Goal: Information Seeking & Learning: Learn about a topic

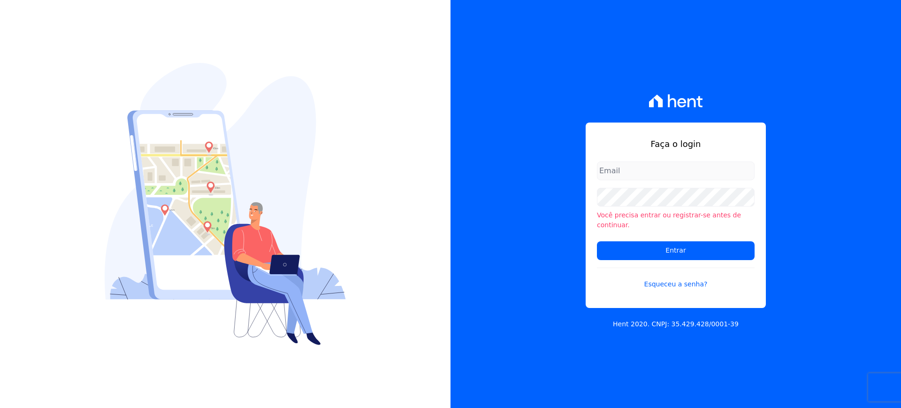
click at [705, 180] on input "email" at bounding box center [676, 170] width 158 height 19
type input "[EMAIL_ADDRESS][DOMAIN_NAME]"
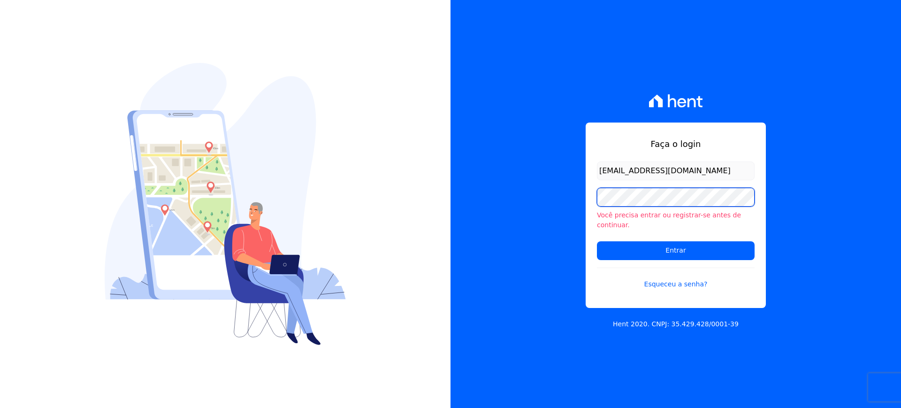
click at [597, 241] on input "Entrar" at bounding box center [676, 250] width 158 height 19
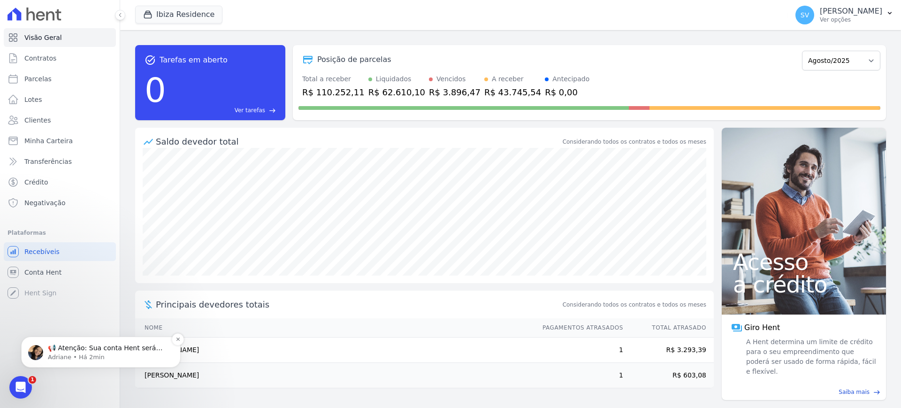
click at [113, 347] on p "📢 Atenção: Sua conta Hent será migrada para a Conta Arke! Estamos trazendo para…" at bounding box center [108, 348] width 121 height 9
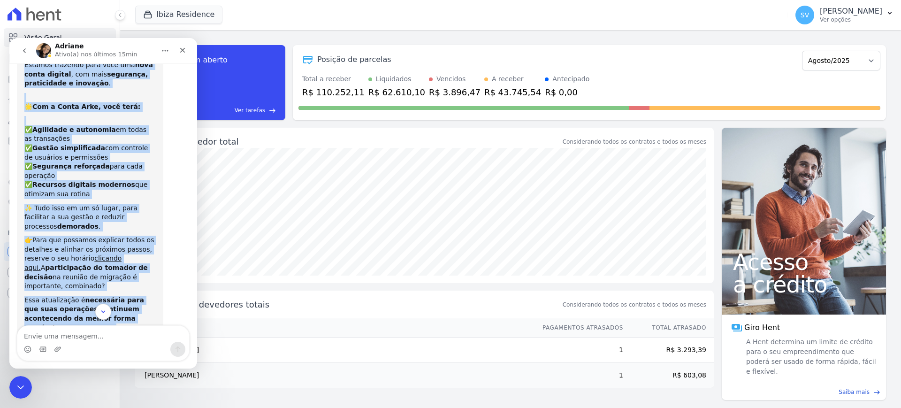
scroll to position [79, 0]
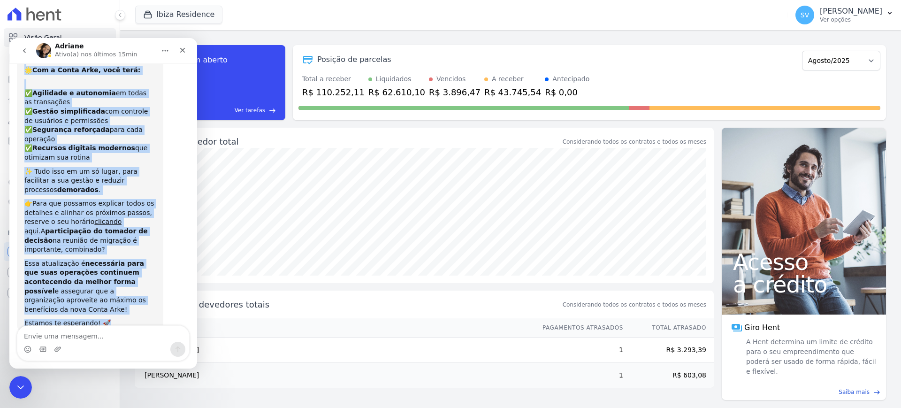
drag, startPoint x: 32, startPoint y: 83, endPoint x: 149, endPoint y: 299, distance: 244.9
click at [149, 299] on div "📢 Atenção: Sua conta Hent será migrada para a Conta Arke! Estamos trazendo para…" at bounding box center [89, 164] width 131 height 327
copy div "📢 Atenção: Sua conta Hent será migrada para a Conta Arke! Estamos trazendo para…"
click at [25, 51] on icon "go back" at bounding box center [25, 51] width 8 height 8
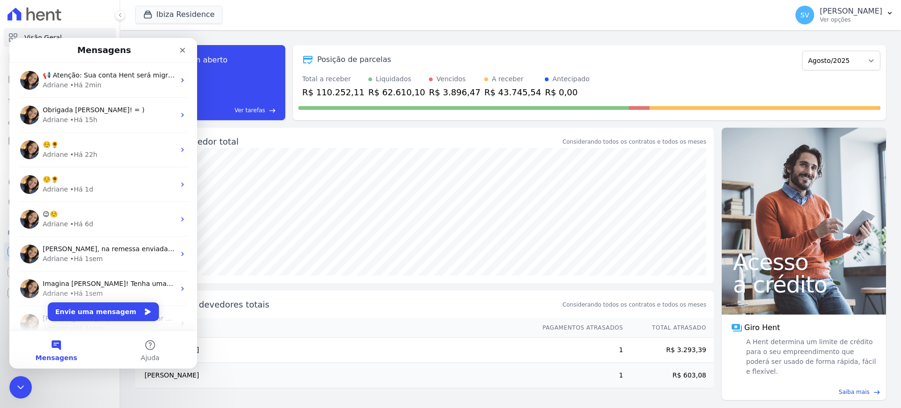
scroll to position [0, 0]
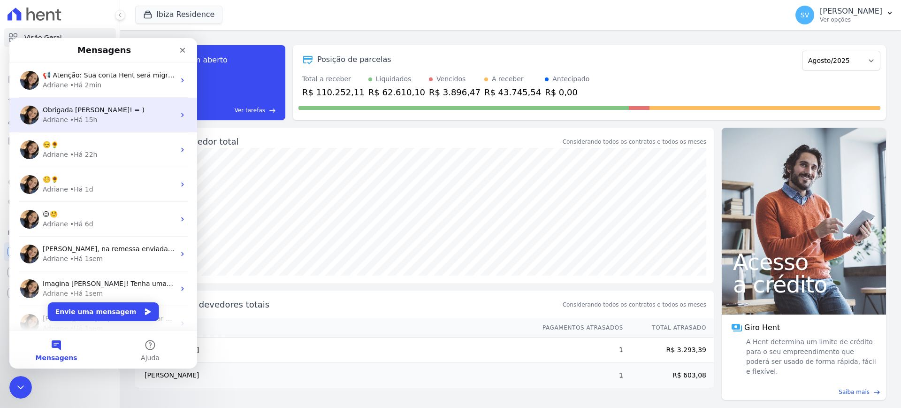
click at [87, 119] on div "• Há 15h" at bounding box center [84, 120] width 28 height 10
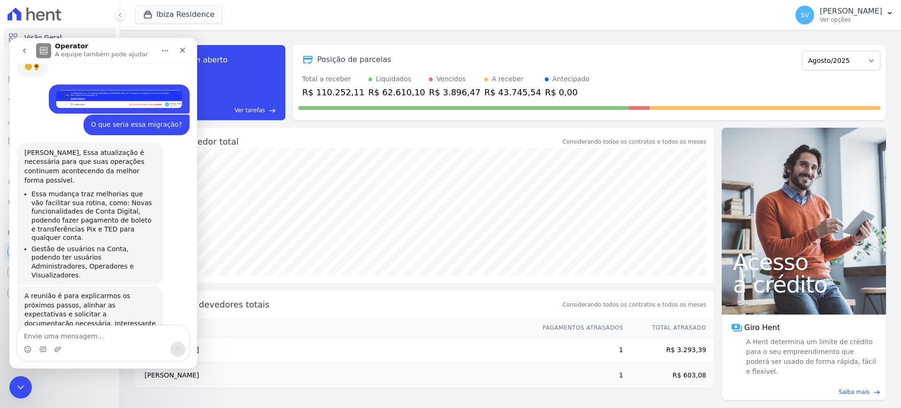
scroll to position [1485, 0]
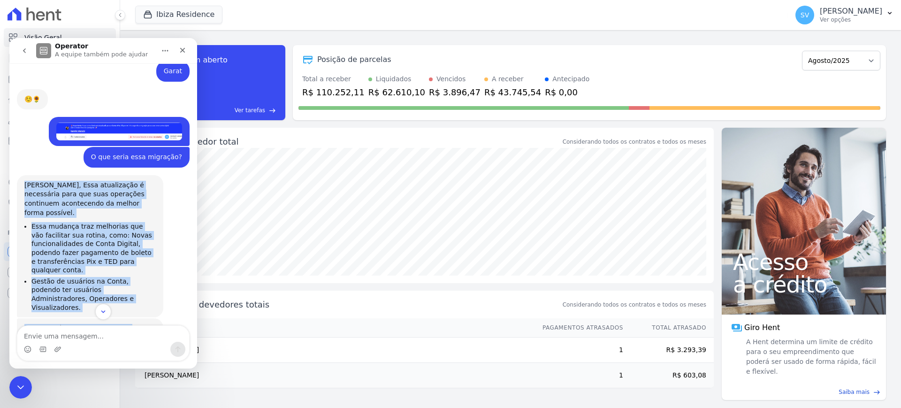
drag, startPoint x: 23, startPoint y: 118, endPoint x: 158, endPoint y: 272, distance: 204.6
copy div "[PERSON_NAME], Essa atualização é necessária para que suas operações continuem …"
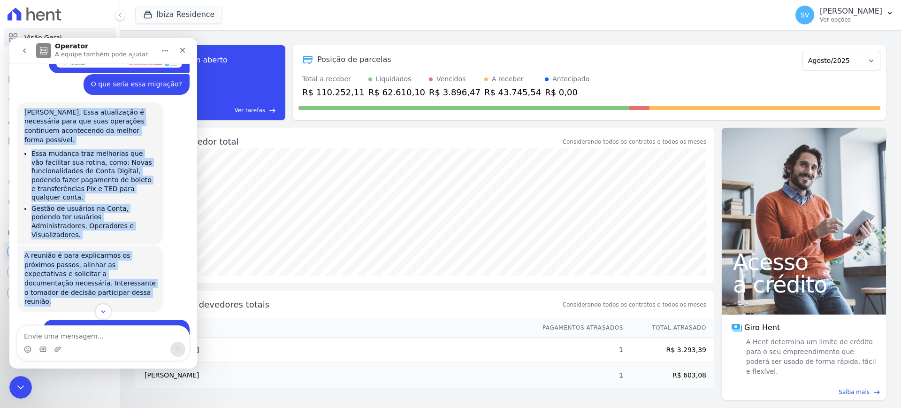
scroll to position [1602, 0]
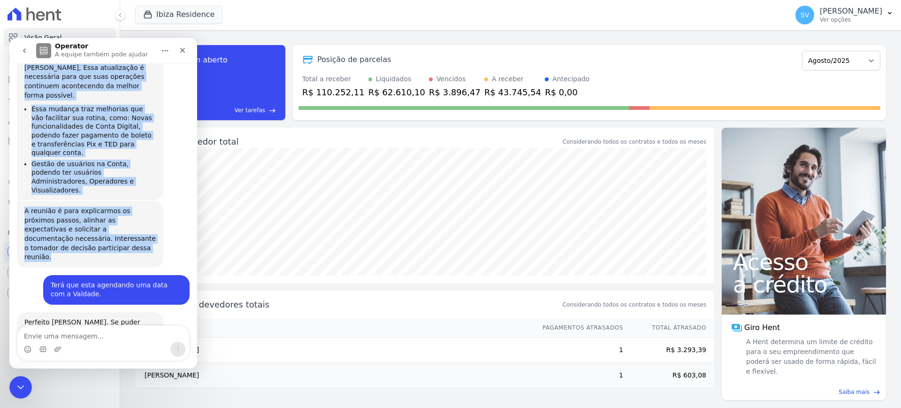
click at [23, 46] on button "go back" at bounding box center [24, 51] width 18 height 18
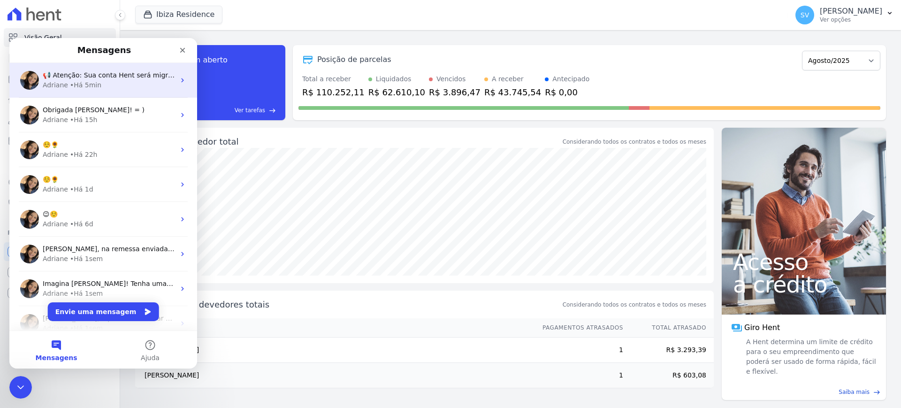
click at [82, 86] on div "• Há 5min" at bounding box center [85, 85] width 31 height 10
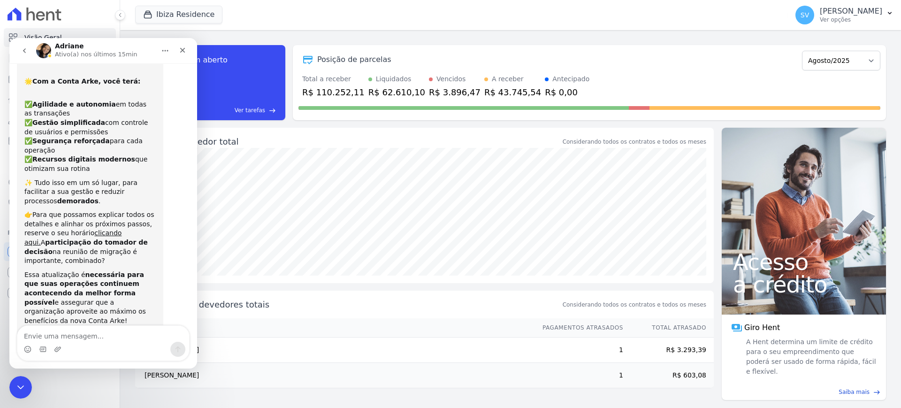
scroll to position [79, 0]
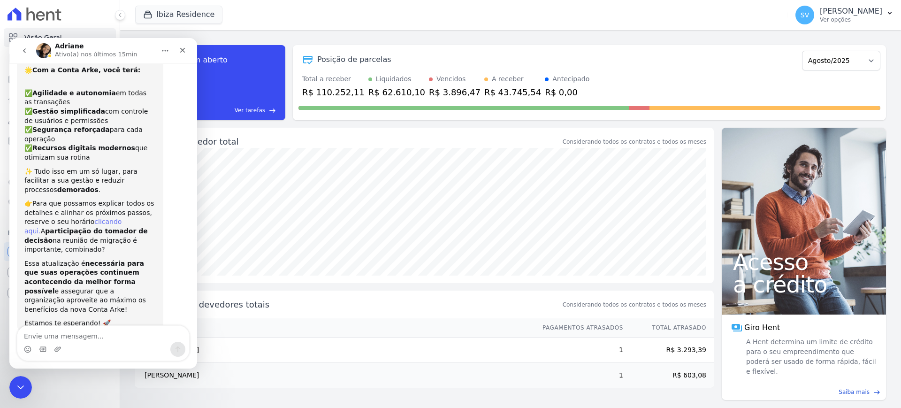
click at [106, 218] on link "clicando aqui." at bounding box center [72, 226] width 97 height 17
click at [15, 385] on icon "Encerramento do Messenger da Intercom" at bounding box center [19, 385] width 11 height 11
